Goal: Find specific page/section: Find specific page/section

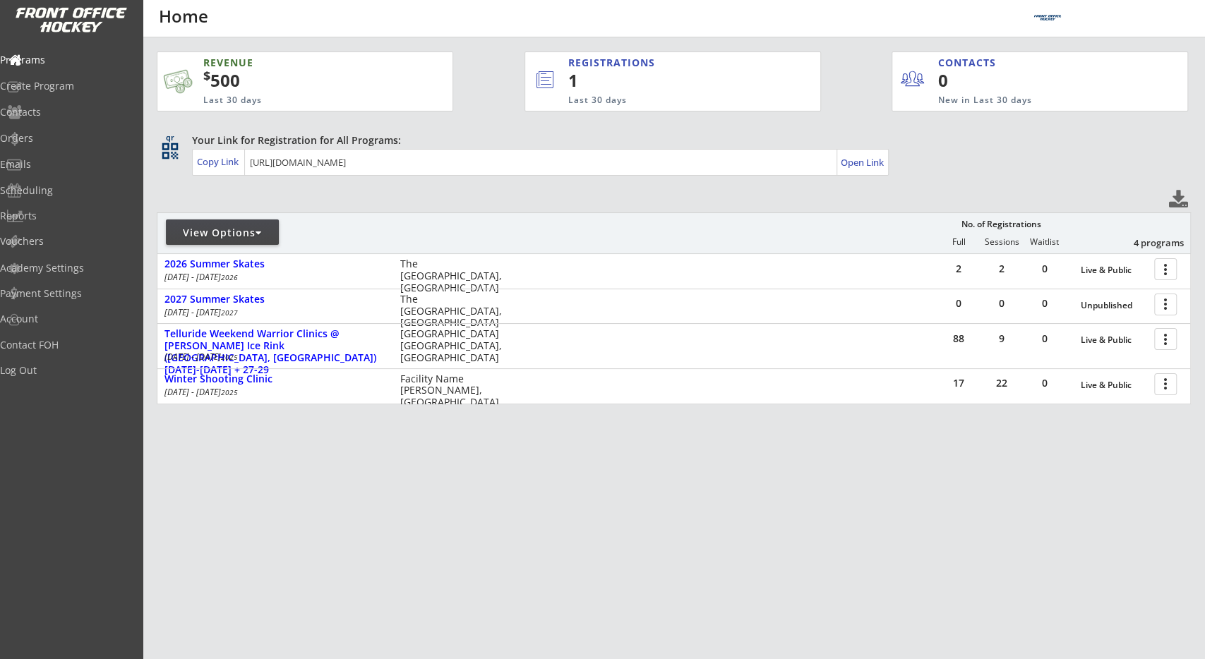
click at [263, 224] on div "View Options" at bounding box center [222, 232] width 113 height 25
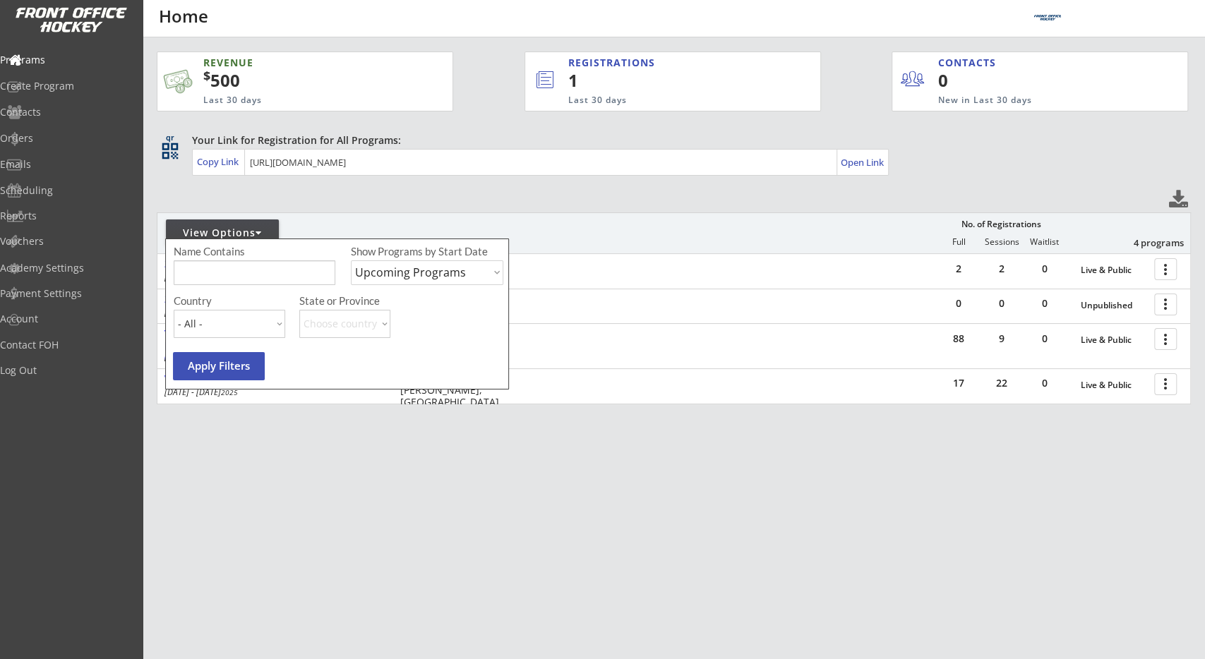
click at [351, 261] on select "Upcoming Programs Past Programs Specific Date Range" at bounding box center [427, 273] width 153 height 25
select select ""Past Programs""
click option "Past Programs" at bounding box center [0, 0] width 0 height 0
click at [233, 357] on button "Apply Filters" at bounding box center [219, 366] width 92 height 28
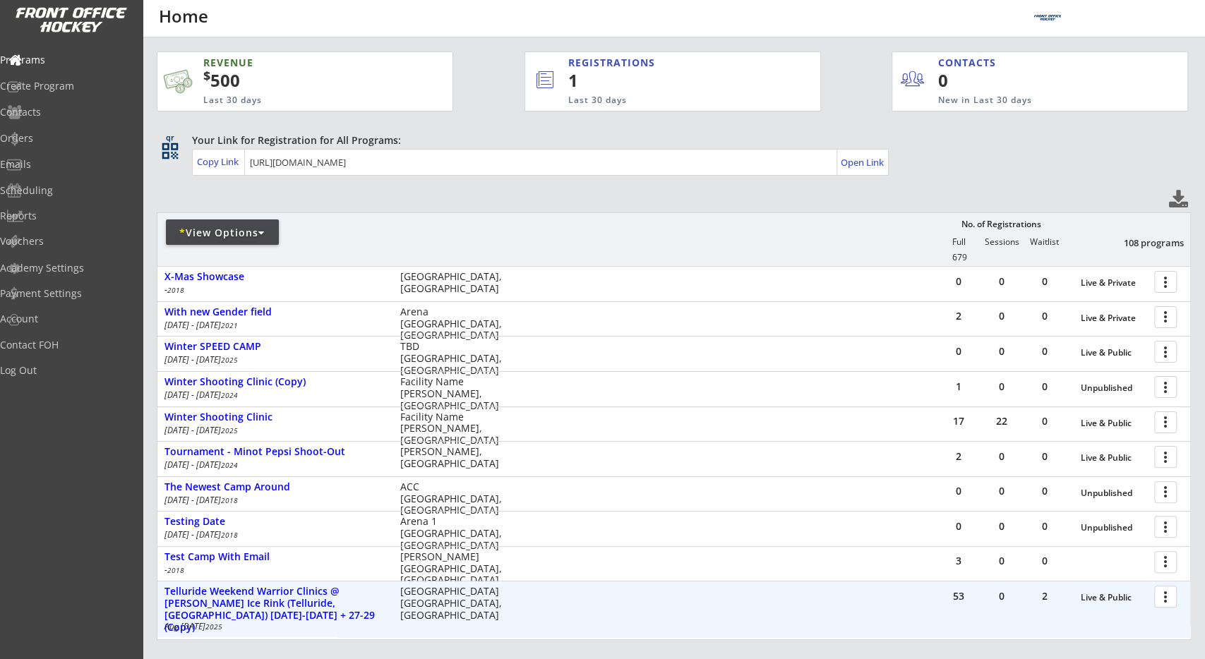
click at [1167, 591] on div at bounding box center [1168, 596] width 25 height 25
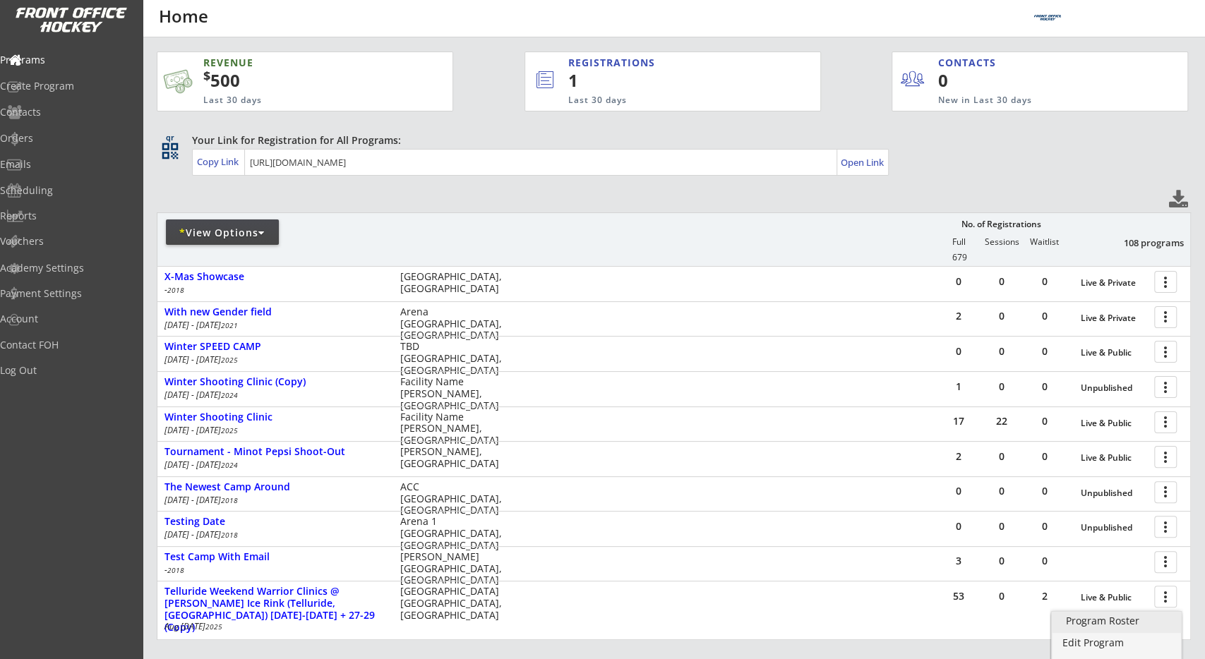
click at [1125, 623] on div "Program Roster" at bounding box center [1117, 621] width 102 height 10
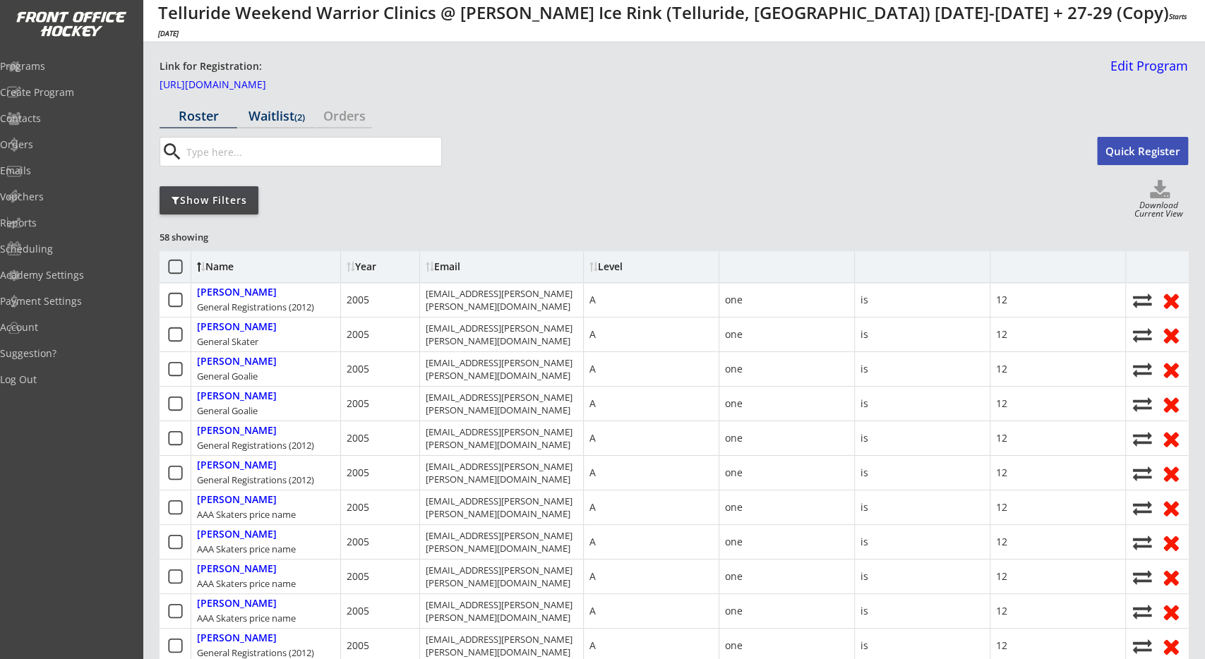
click at [290, 116] on div "Waitlist (2)" at bounding box center [277, 115] width 78 height 13
